Goal: Find specific page/section: Find specific page/section

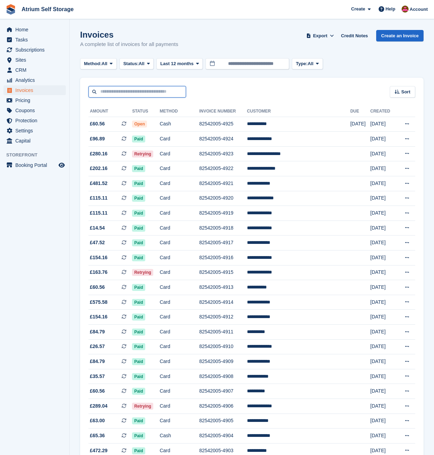
click at [108, 94] on input "text" at bounding box center [137, 91] width 98 height 11
type input "******"
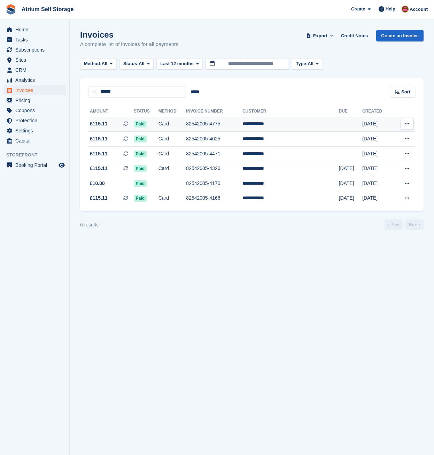
click at [223, 124] on td "82542005-4775" at bounding box center [214, 124] width 56 height 15
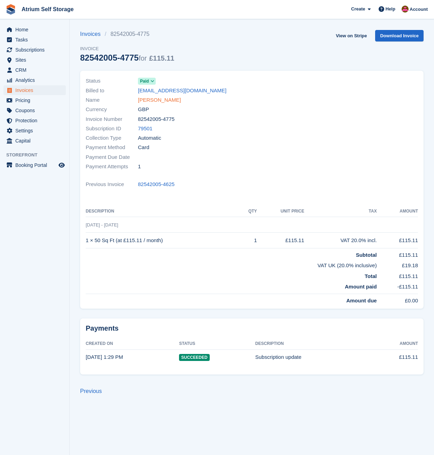
click at [170, 101] on link "Gemma Ashton" at bounding box center [159, 100] width 43 height 8
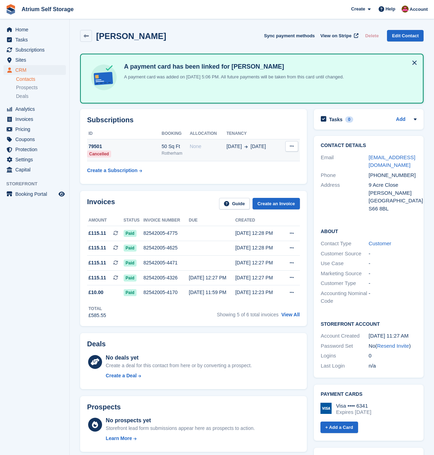
click at [170, 151] on div "Rotherham" at bounding box center [176, 153] width 28 height 6
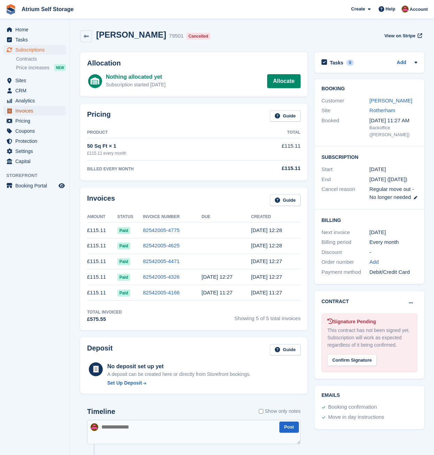
click at [25, 109] on span "Invoices" at bounding box center [36, 111] width 42 height 10
